Goal: Task Accomplishment & Management: Use online tool/utility

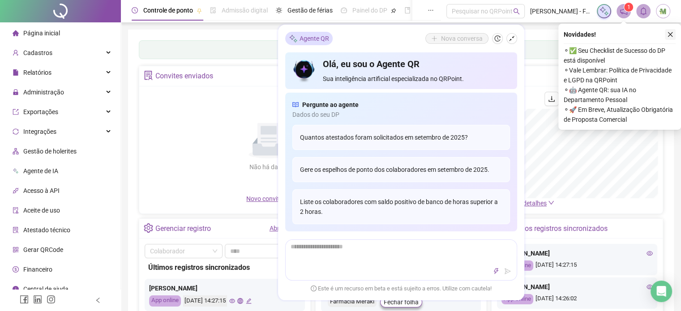
click at [673, 34] on button "button" at bounding box center [669, 34] width 11 height 11
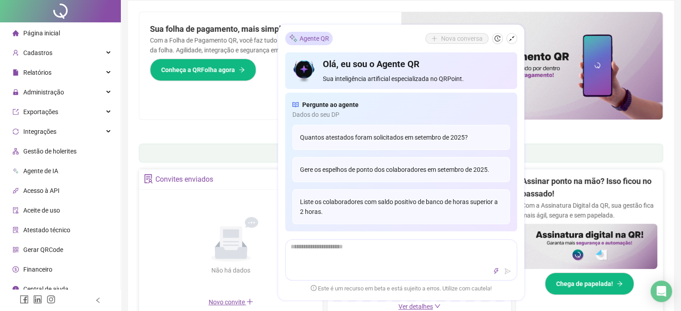
scroll to position [45, 0]
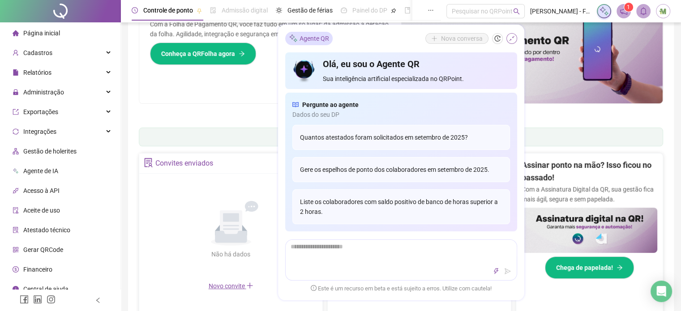
click at [508, 40] on icon "shrink" at bounding box center [511, 38] width 6 height 6
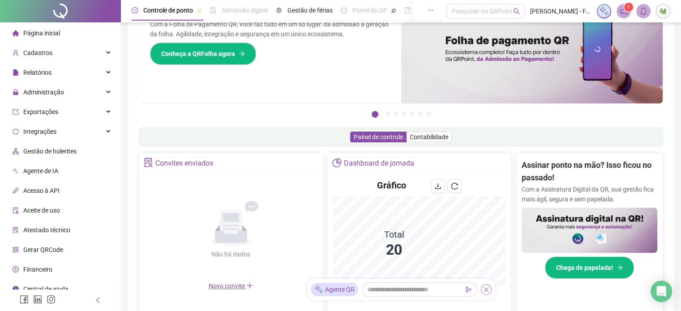
click at [485, 288] on icon "close" at bounding box center [486, 289] width 6 height 6
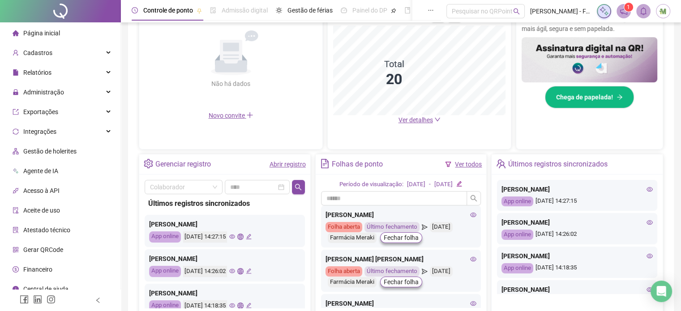
scroll to position [224, 0]
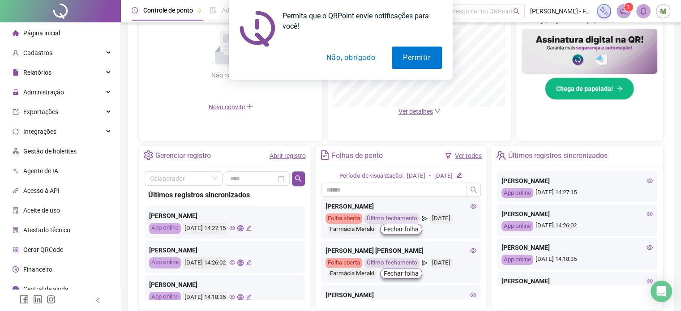
drag, startPoint x: 337, startPoint y: 56, endPoint x: 309, endPoint y: 57, distance: 28.6
click at [337, 57] on button "Não, obrigado" at bounding box center [350, 58] width 71 height 22
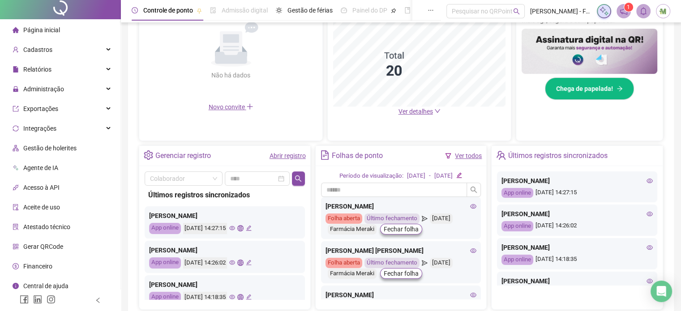
scroll to position [0, 0]
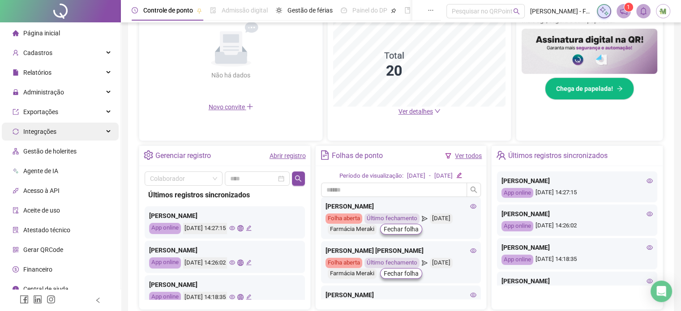
click at [53, 133] on span "Integrações" at bounding box center [39, 131] width 33 height 7
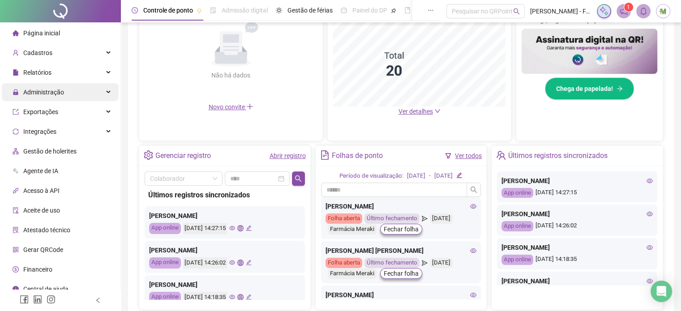
click at [54, 99] on span "Administração" at bounding box center [38, 92] width 51 height 18
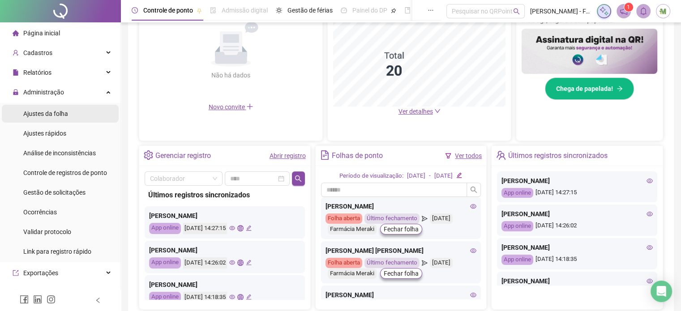
click at [51, 116] on span "Ajustes da folha" at bounding box center [45, 113] width 45 height 7
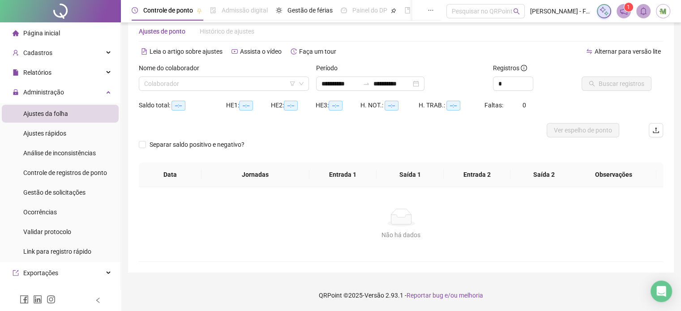
scroll to position [19, 0]
type input "**********"
click at [183, 82] on input "search" at bounding box center [219, 83] width 151 height 13
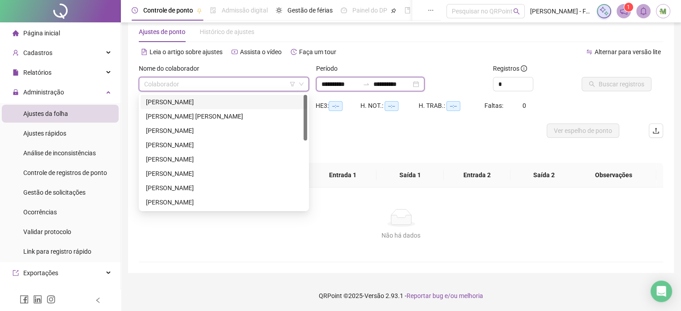
click at [358, 87] on input "**********" at bounding box center [340, 84] width 38 height 10
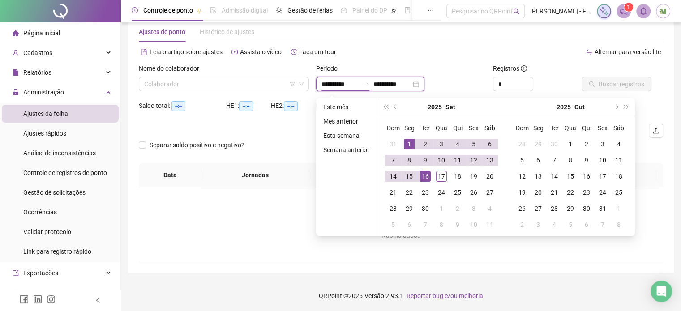
type input "**********"
click at [411, 147] on div "1" at bounding box center [409, 144] width 11 height 11
type input "**********"
click at [434, 177] on td "17" at bounding box center [441, 176] width 16 height 16
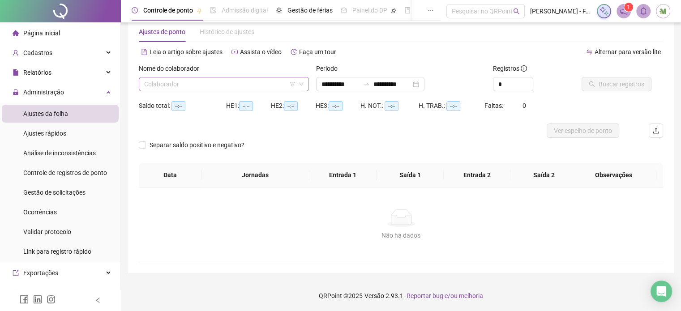
click at [233, 78] on input "search" at bounding box center [219, 83] width 151 height 13
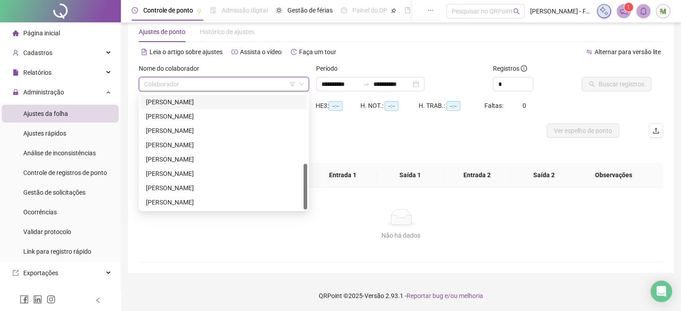
scroll to position [127, 0]
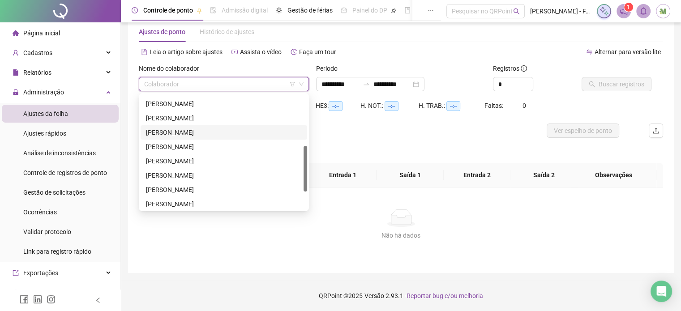
click at [197, 136] on div "[PERSON_NAME]" at bounding box center [224, 133] width 156 height 10
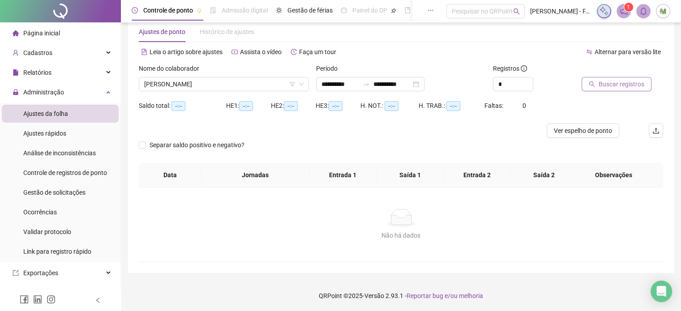
click at [623, 86] on span "Buscar registros" at bounding box center [621, 84] width 46 height 10
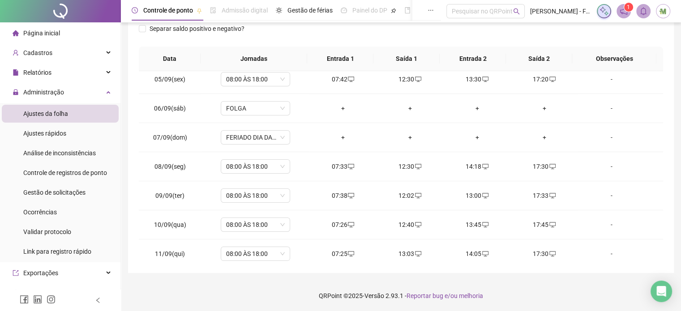
scroll to position [302, 0]
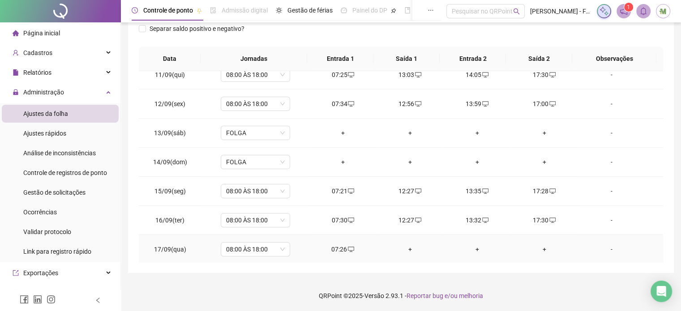
click at [406, 247] on div "+" at bounding box center [409, 249] width 53 height 10
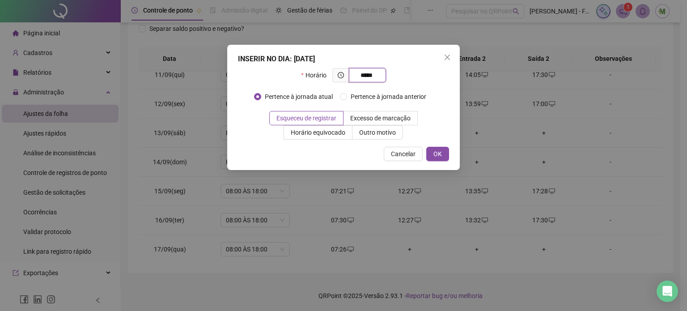
type input "*****"
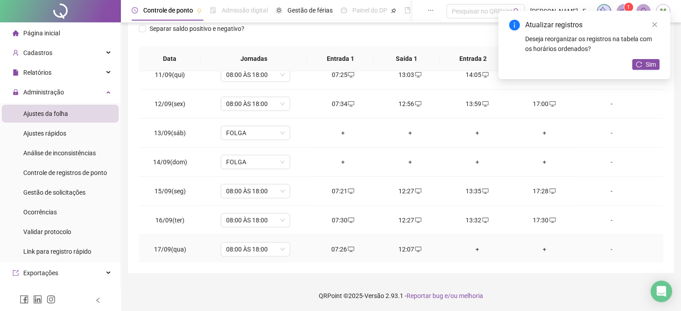
click at [471, 247] on div "+" at bounding box center [477, 249] width 53 height 10
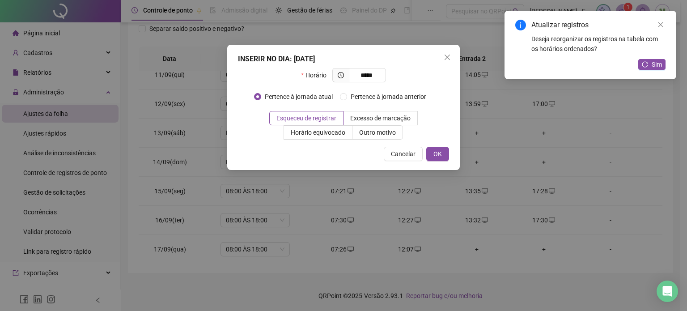
type input "*****"
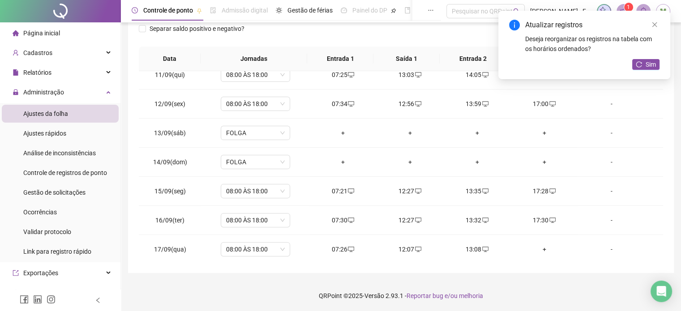
click at [653, 58] on div "Atualizar registros Deseja reorganizar os registros na tabela com os horários o…" at bounding box center [584, 45] width 172 height 68
click at [651, 60] on span "Sim" at bounding box center [650, 65] width 10 height 10
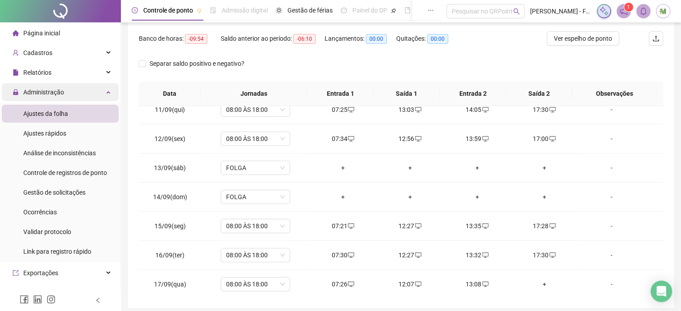
scroll to position [56, 0]
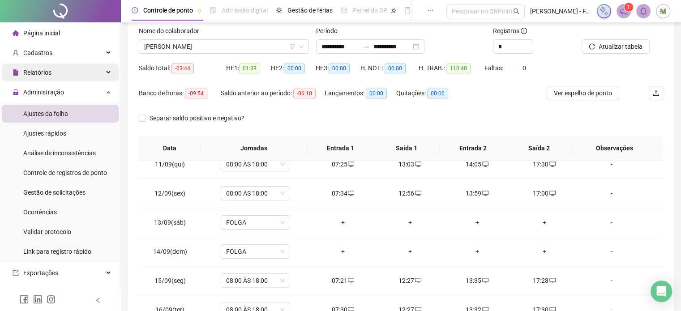
click at [58, 75] on div "Relatórios" at bounding box center [60, 73] width 117 height 18
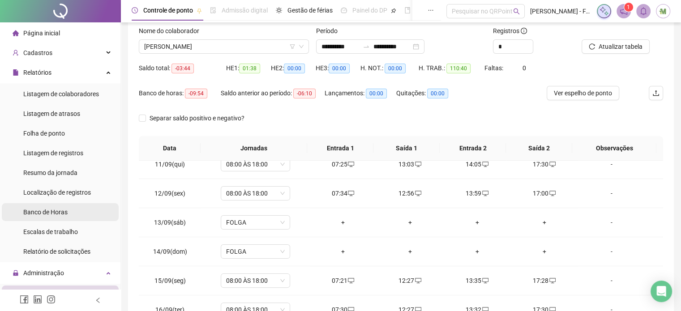
click at [45, 214] on span "Banco de Horas" at bounding box center [45, 211] width 44 height 7
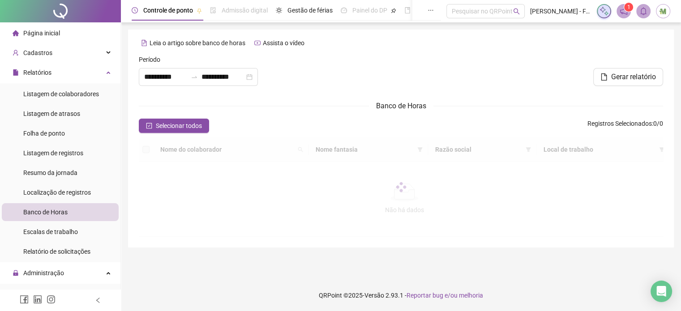
type input "**********"
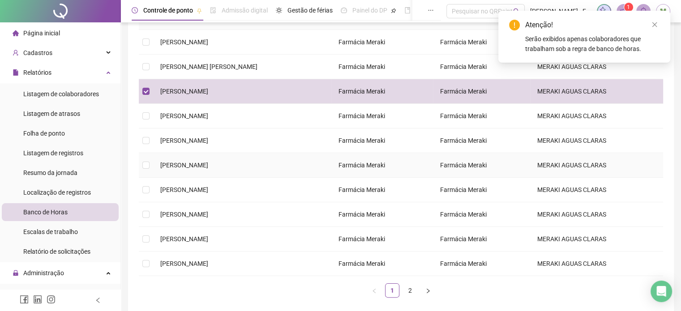
scroll to position [134, 0]
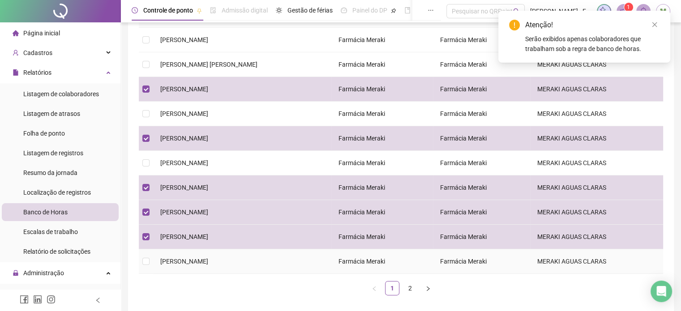
click at [146, 254] on td at bounding box center [146, 261] width 14 height 25
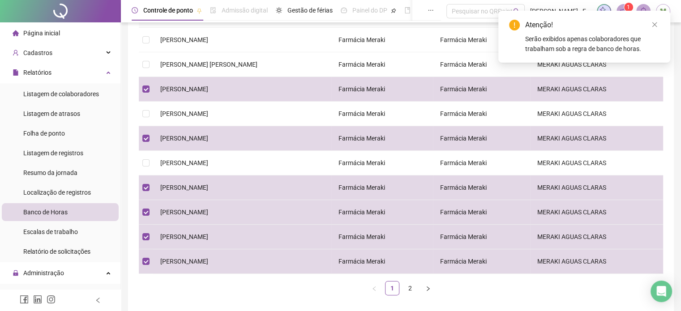
drag, startPoint x: 408, startPoint y: 285, endPoint x: 400, endPoint y: 284, distance: 8.6
click at [407, 285] on link "2" at bounding box center [409, 287] width 13 height 13
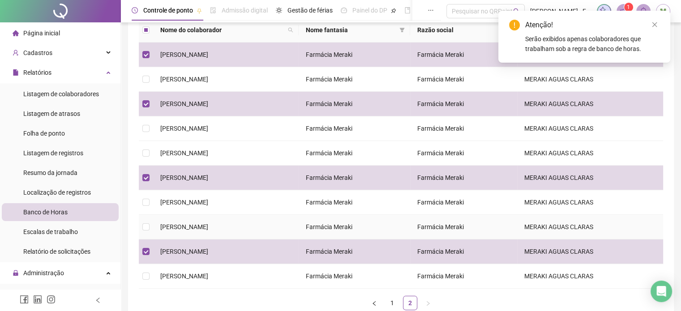
scroll to position [174, 0]
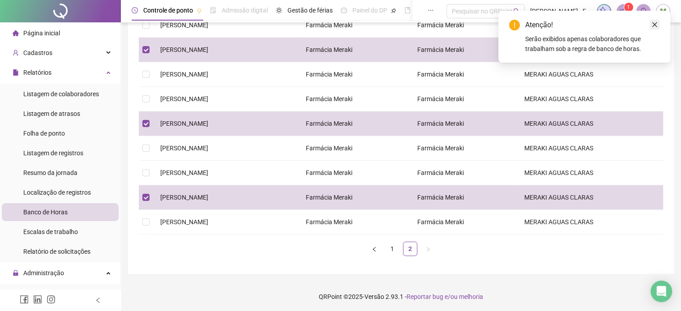
click at [652, 27] on icon "close" at bounding box center [654, 24] width 6 height 6
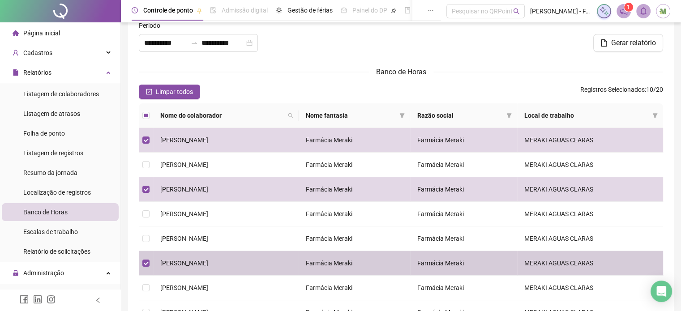
scroll to position [0, 0]
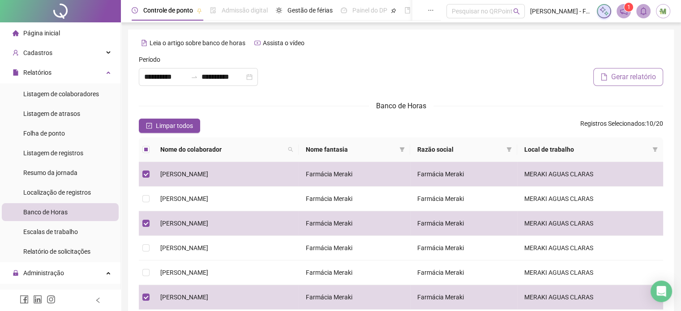
click at [600, 81] on button "Gerar relatório" at bounding box center [628, 77] width 70 height 18
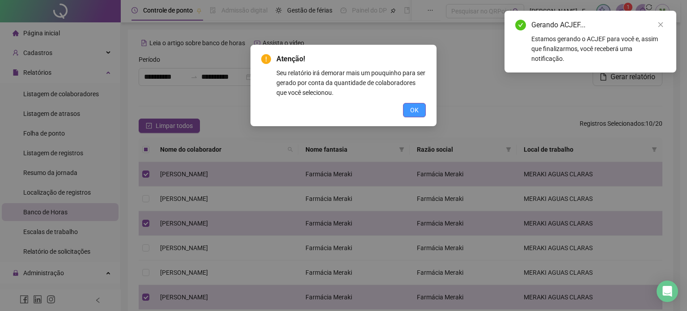
click at [412, 109] on span "OK" at bounding box center [414, 110] width 9 height 10
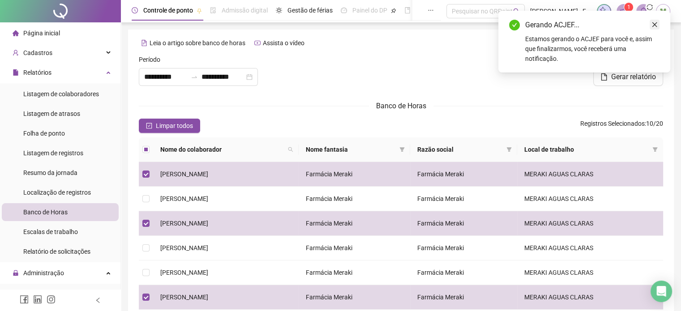
click at [651, 24] on icon "close" at bounding box center [654, 24] width 6 height 6
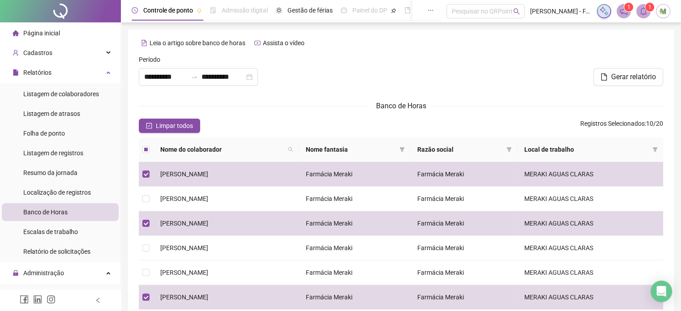
click at [646, 11] on icon "bell" at bounding box center [643, 11] width 8 height 8
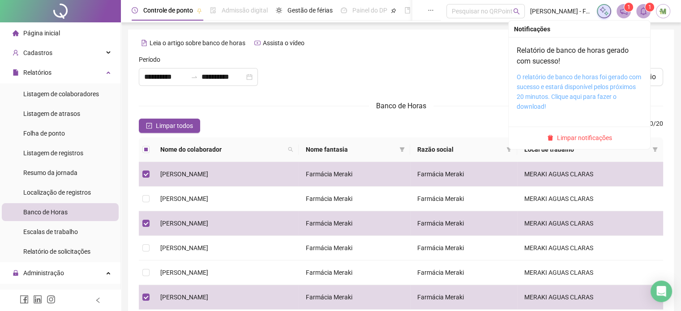
click at [559, 75] on link "O relatório de banco de horas foi gerado com sucesso e estará disponível pelos …" at bounding box center [578, 91] width 124 height 37
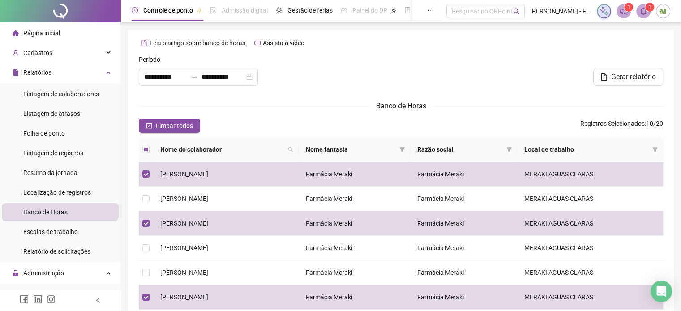
click at [45, 31] on span "Página inicial" at bounding box center [41, 33] width 37 height 7
